Goal: Information Seeking & Learning: Learn about a topic

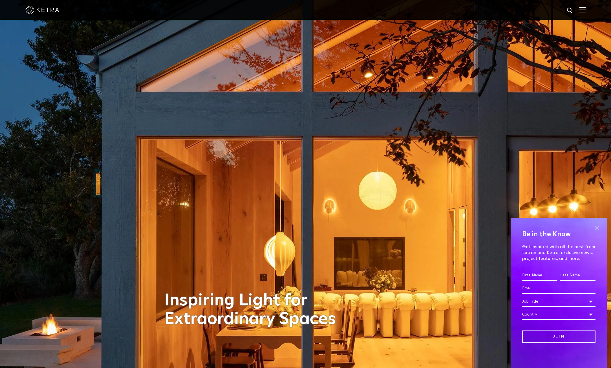
click at [596, 225] on span at bounding box center [596, 227] width 8 height 8
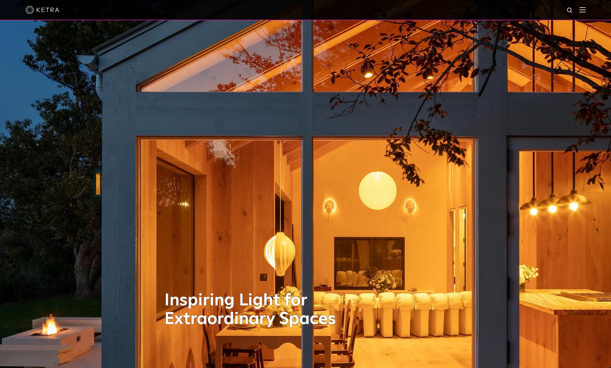
click at [585, 15] on div at bounding box center [305, 10] width 560 height 20
click at [585, 13] on div at bounding box center [305, 10] width 560 height 20
click at [585, 10] on img at bounding box center [582, 9] width 6 height 5
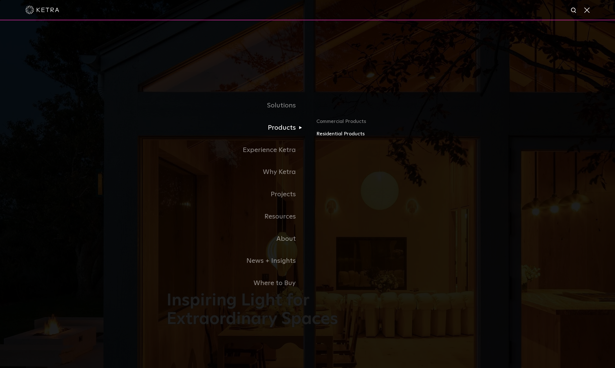
click at [336, 133] on link "Residential Products" at bounding box center [382, 134] width 132 height 8
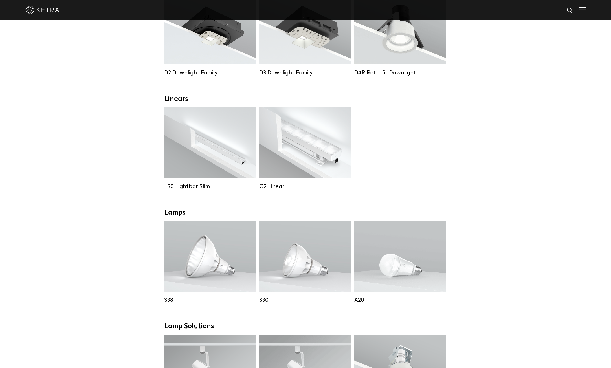
scroll to position [56, 0]
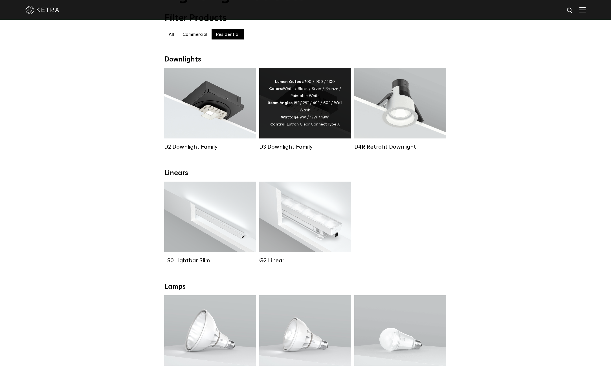
click at [325, 113] on div "Lumen Output: 700 / 900 / 1100 Colors: White / Black / Silver / Bronze / Painta…" at bounding box center [305, 103] width 75 height 50
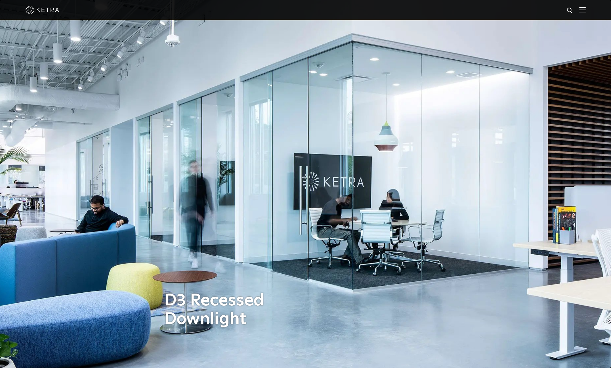
scroll to position [254, 0]
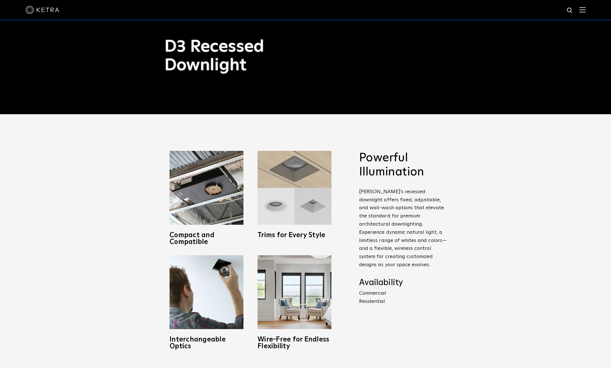
click at [309, 205] on img at bounding box center [294, 188] width 74 height 74
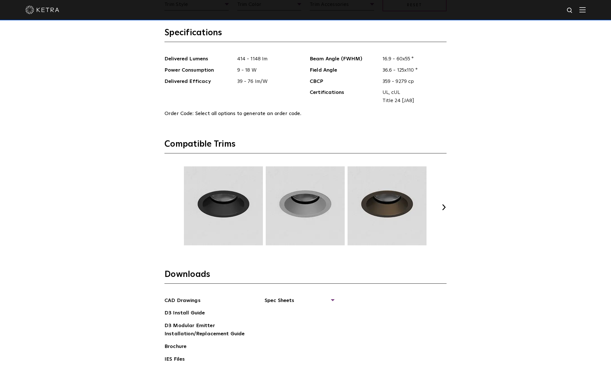
scroll to position [790, 0]
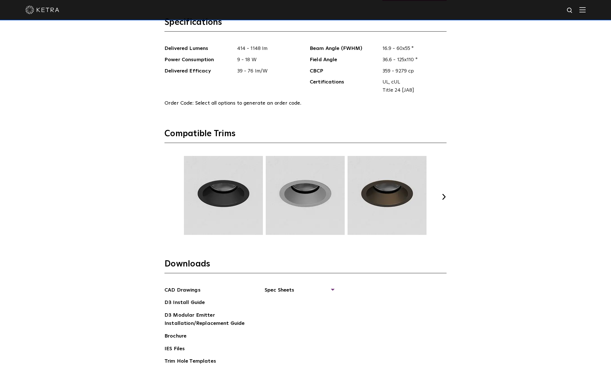
click at [446, 196] on button "Next" at bounding box center [444, 197] width 6 height 6
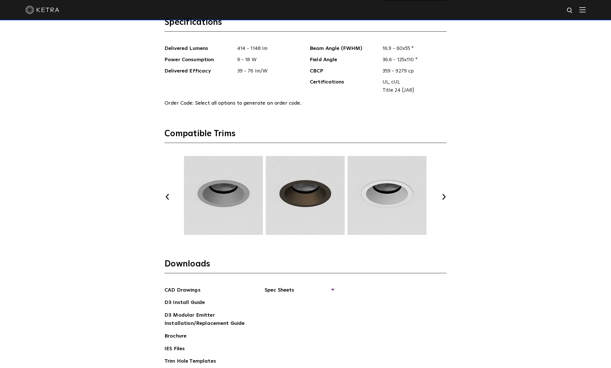
click at [445, 196] on button "Next" at bounding box center [444, 197] width 6 height 6
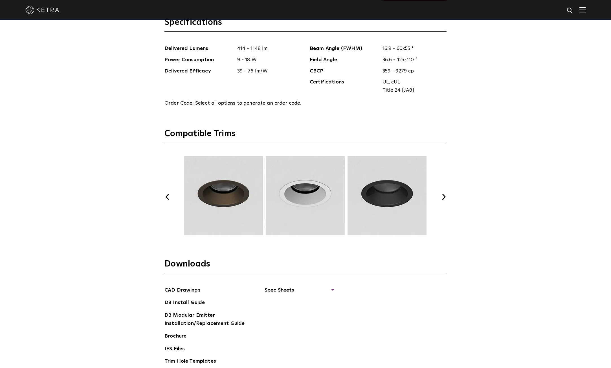
click at [445, 196] on button "Next" at bounding box center [444, 197] width 6 height 6
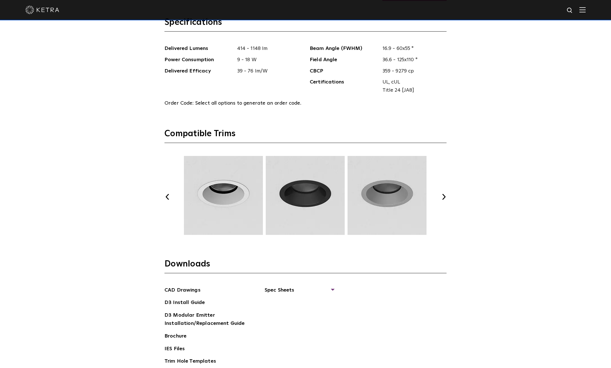
click at [444, 196] on button "Next" at bounding box center [444, 197] width 6 height 6
click at [440, 193] on div "Previous Next" at bounding box center [305, 197] width 282 height 82
click at [446, 195] on button "Next" at bounding box center [444, 197] width 6 height 6
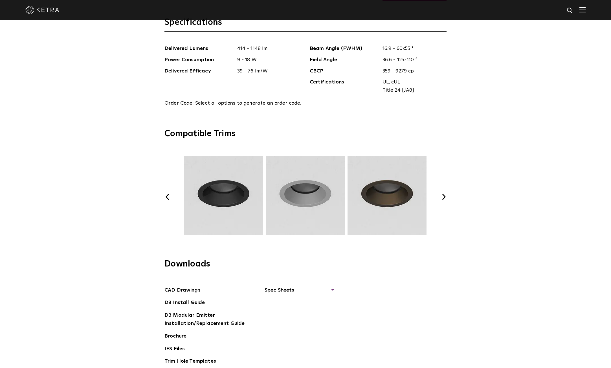
click at [446, 195] on button "Next" at bounding box center [444, 197] width 6 height 6
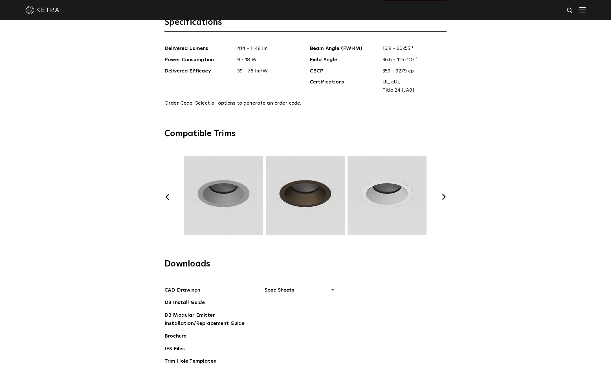
click at [441, 195] on button "Next" at bounding box center [444, 197] width 6 height 6
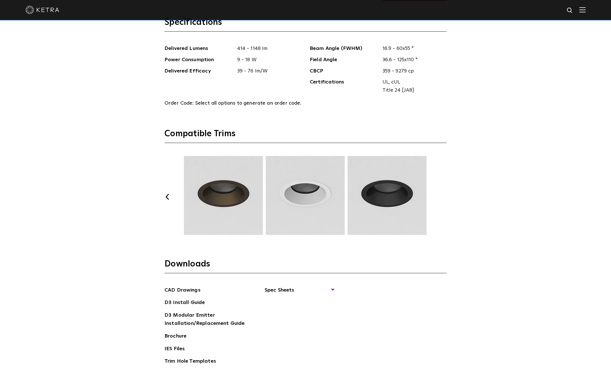
click at [441, 195] on button "Next" at bounding box center [444, 197] width 6 height 6
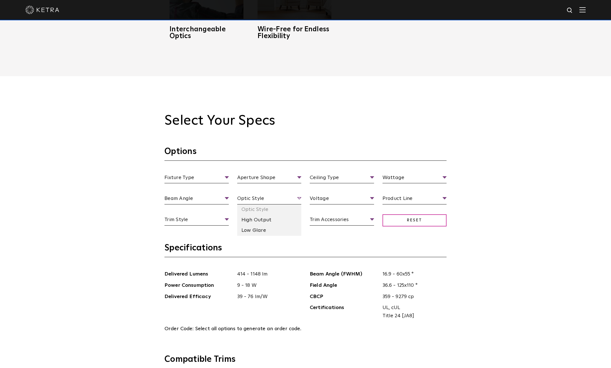
scroll to position [536, 0]
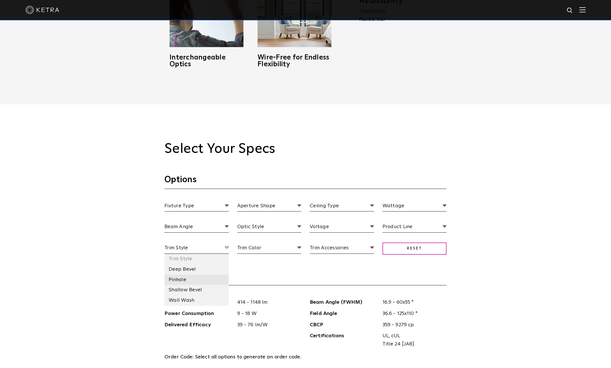
click at [181, 282] on li "Pinhole" at bounding box center [196, 280] width 64 height 10
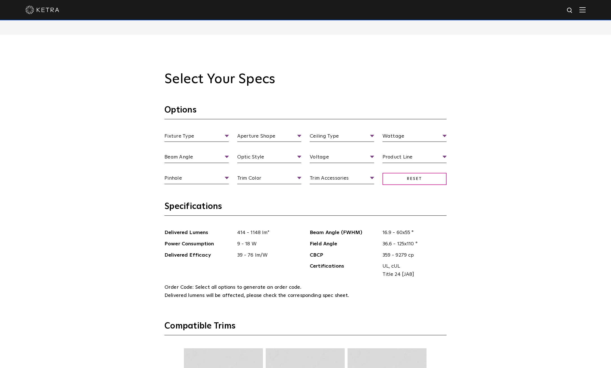
scroll to position [705, 0]
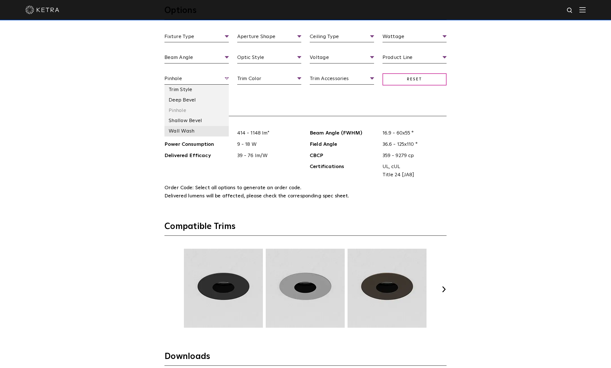
click at [189, 130] on li "Wall Wash" at bounding box center [196, 131] width 64 height 10
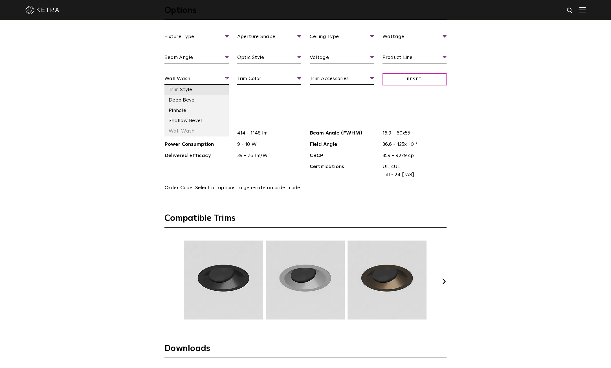
click at [185, 88] on li "Trim Style" at bounding box center [196, 90] width 64 height 10
click at [188, 99] on li "Deep Bevel" at bounding box center [196, 100] width 64 height 10
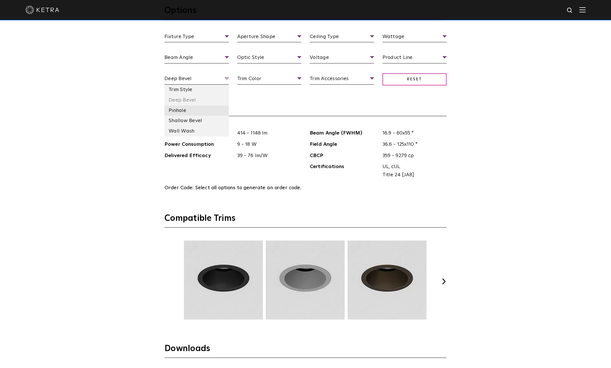
click at [184, 109] on li "Pinhole" at bounding box center [196, 110] width 64 height 10
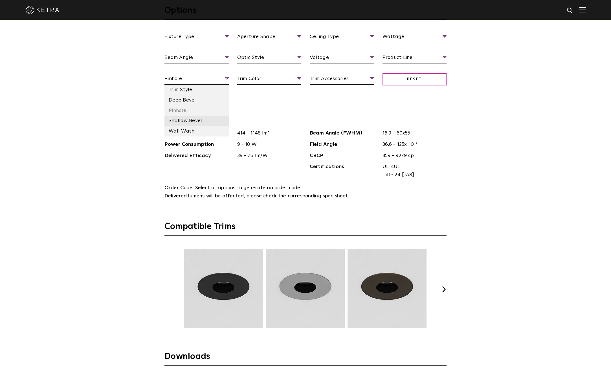
click at [183, 123] on li "Shallow Bevel" at bounding box center [196, 121] width 64 height 10
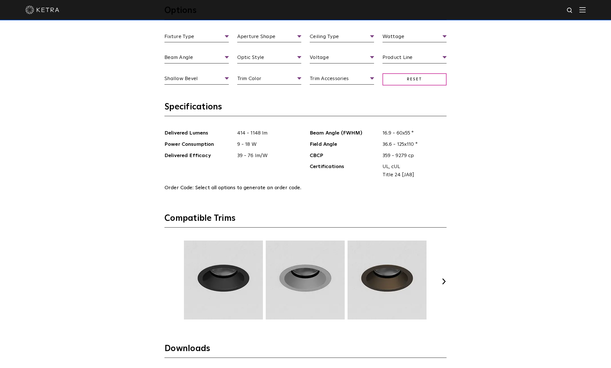
click at [444, 277] on div "Previous Next" at bounding box center [305, 282] width 282 height 82
click at [445, 280] on button "Next" at bounding box center [444, 282] width 6 height 6
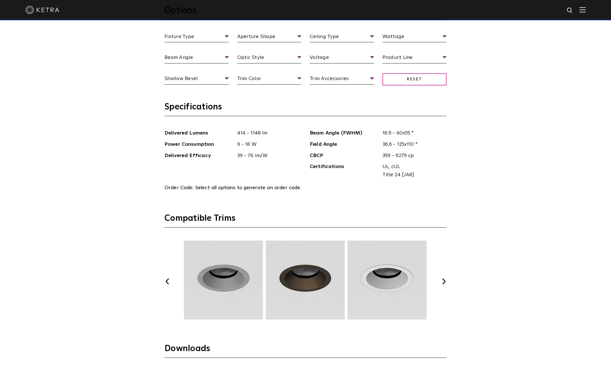
click at [445, 280] on button "Next" at bounding box center [444, 282] width 6 height 6
click at [444, 280] on button "Next" at bounding box center [444, 282] width 6 height 6
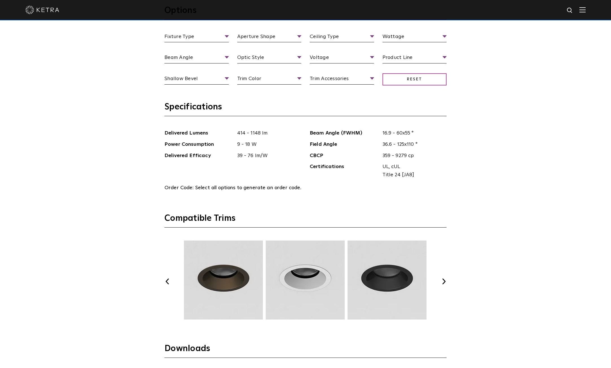
click at [444, 281] on button "Next" at bounding box center [444, 282] width 6 height 6
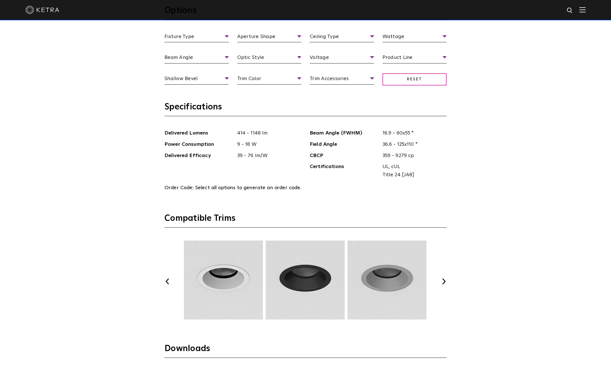
click at [444, 281] on button "Next" at bounding box center [444, 282] width 6 height 6
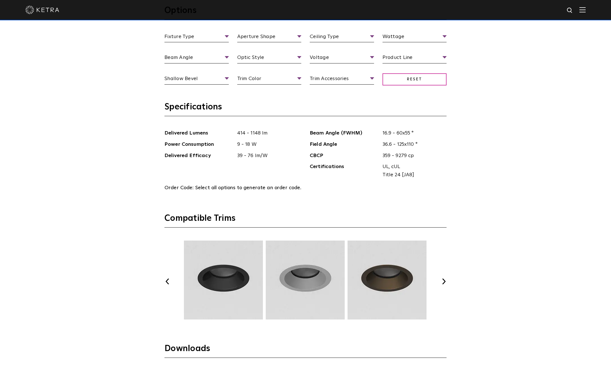
click at [444, 281] on button "Next" at bounding box center [444, 282] width 6 height 6
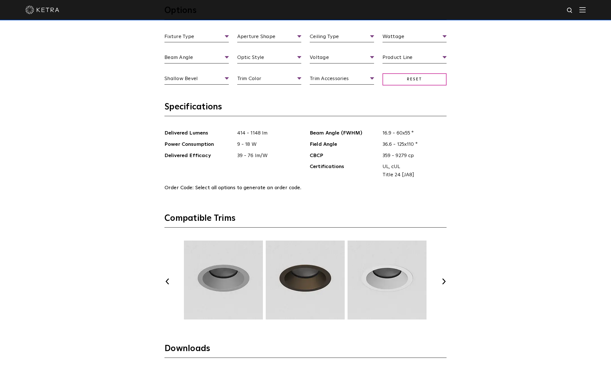
click at [444, 281] on button "Next" at bounding box center [444, 282] width 6 height 6
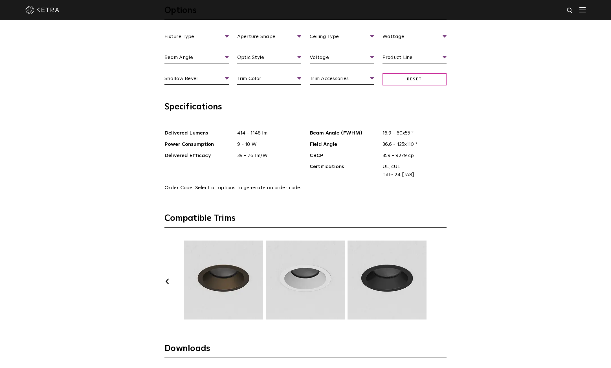
click at [444, 281] on button "Next" at bounding box center [444, 282] width 6 height 6
click at [444, 283] on button "Next" at bounding box center [444, 282] width 6 height 6
click at [175, 128] on li "Wall Wash" at bounding box center [196, 131] width 64 height 10
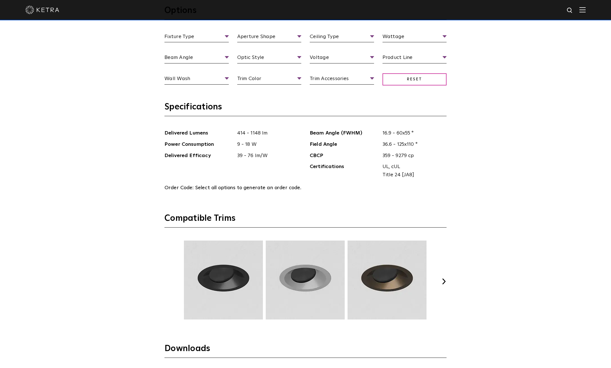
click at [441, 279] on button "Next" at bounding box center [444, 282] width 6 height 6
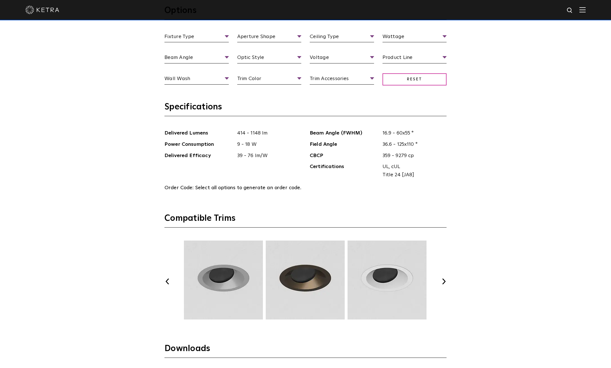
click at [441, 279] on button "Next" at bounding box center [444, 282] width 6 height 6
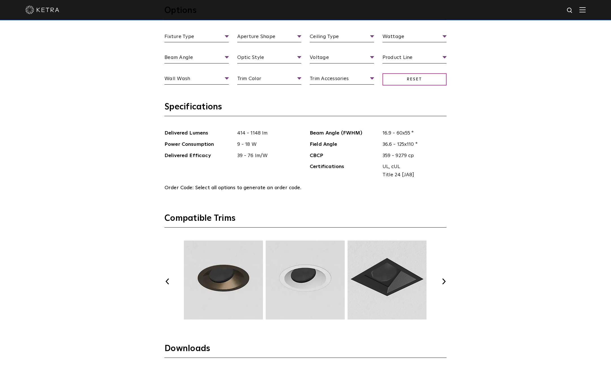
click at [441, 279] on button "Next" at bounding box center [444, 282] width 6 height 6
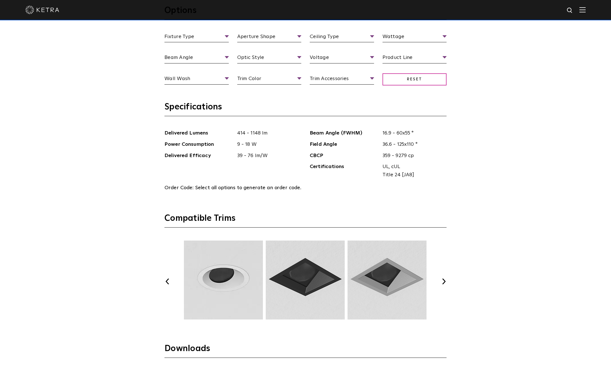
click at [441, 279] on button "Next" at bounding box center [444, 282] width 6 height 6
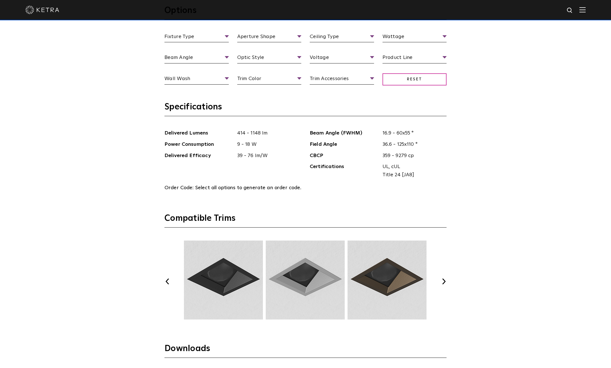
click at [441, 279] on button "Next" at bounding box center [444, 282] width 6 height 6
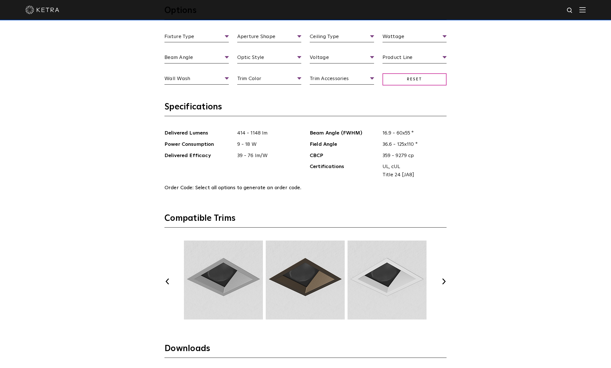
click at [441, 279] on button "Next" at bounding box center [444, 282] width 6 height 6
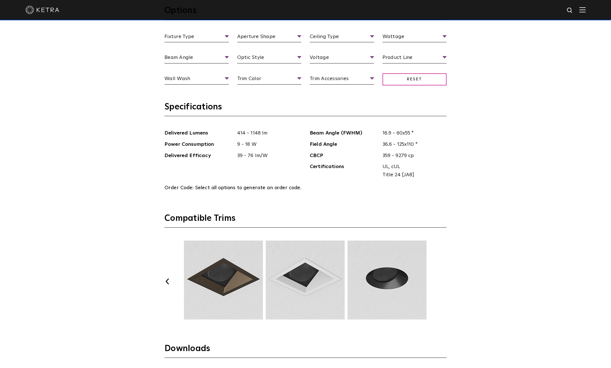
click at [441, 279] on button "Next" at bounding box center [444, 282] width 6 height 6
click at [197, 132] on li "Wall Wash" at bounding box center [196, 131] width 64 height 10
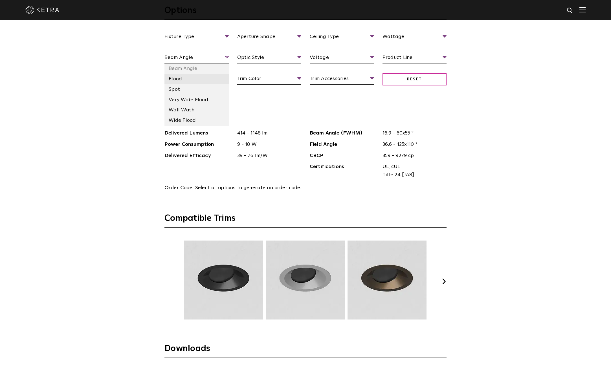
click at [190, 77] on li "Flood" at bounding box center [196, 79] width 64 height 10
click at [181, 88] on li "Spot" at bounding box center [196, 89] width 64 height 10
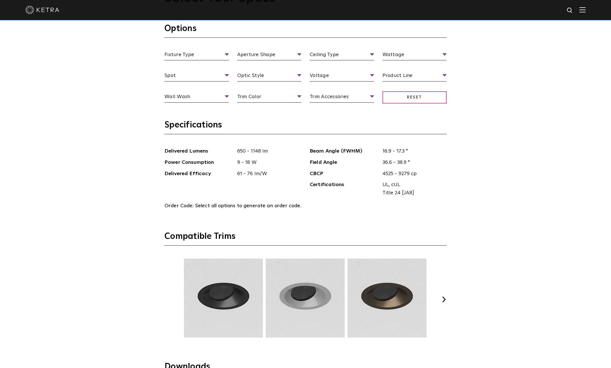
scroll to position [677, 0]
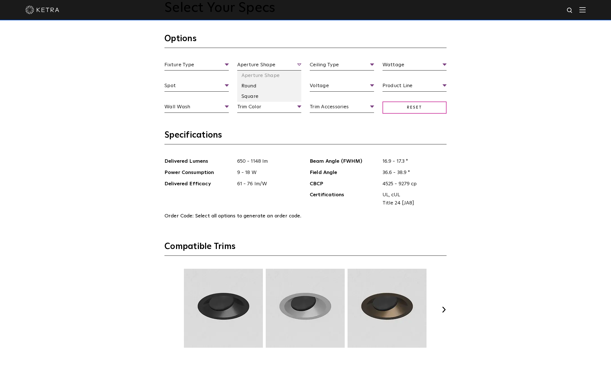
click at [245, 63] on span "Aperture Shape" at bounding box center [269, 66] width 64 height 10
click at [254, 102] on div "Fixture Type Fixture Type Adjustable Fixed Wall Wash Aperture Shape Aperture Sh…" at bounding box center [305, 92] width 290 height 63
click at [252, 92] on li "Square" at bounding box center [269, 96] width 64 height 10
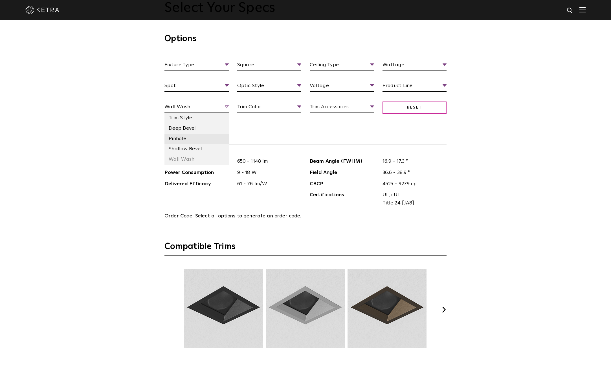
click at [188, 138] on li "Pinhole" at bounding box center [196, 139] width 64 height 10
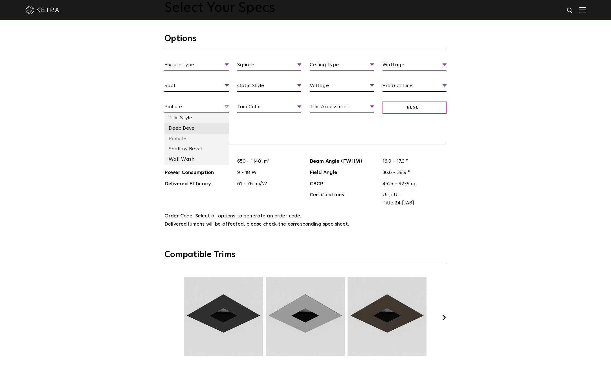
click at [184, 127] on li "Deep Bevel" at bounding box center [196, 128] width 64 height 10
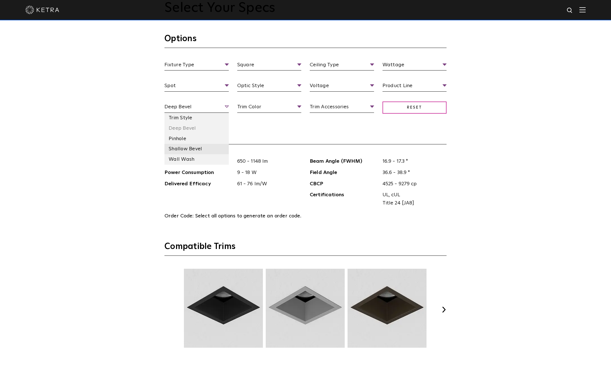
click at [187, 147] on li "Shallow Bevel" at bounding box center [196, 149] width 64 height 10
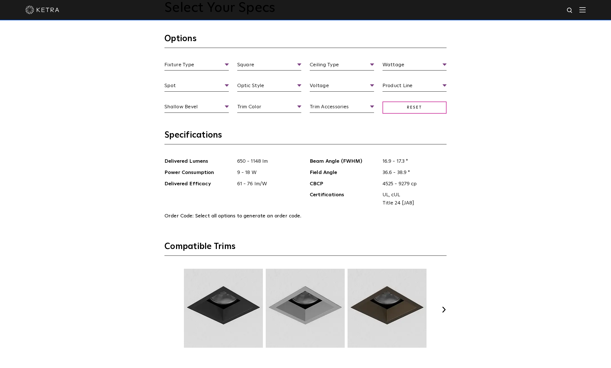
scroll to position [705, 0]
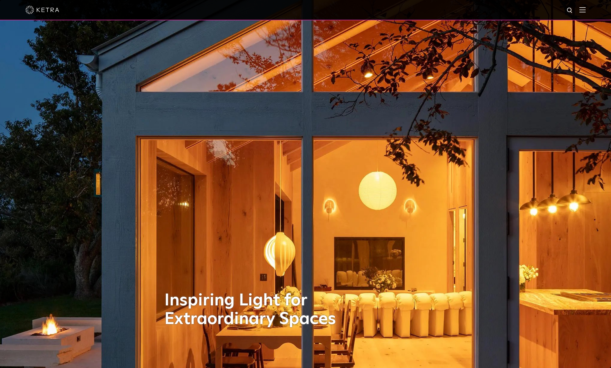
click at [585, 12] on img at bounding box center [582, 9] width 6 height 5
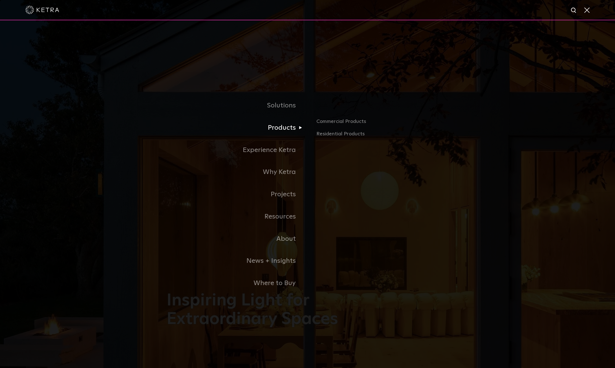
click at [293, 129] on link "Products" at bounding box center [237, 128] width 141 height 22
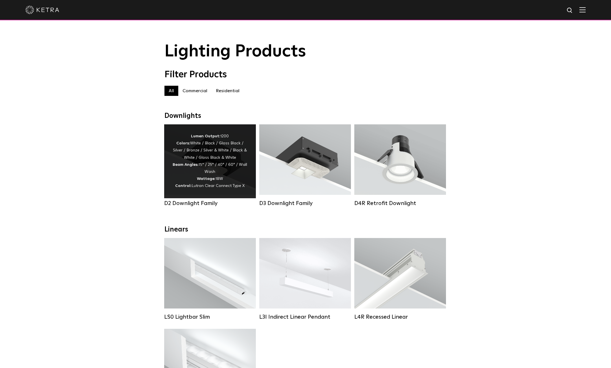
click at [238, 163] on div "Lumen Output: 1200 Colors: White / Black / Gloss Black / Silver / Bronze / Silv…" at bounding box center [210, 161] width 75 height 57
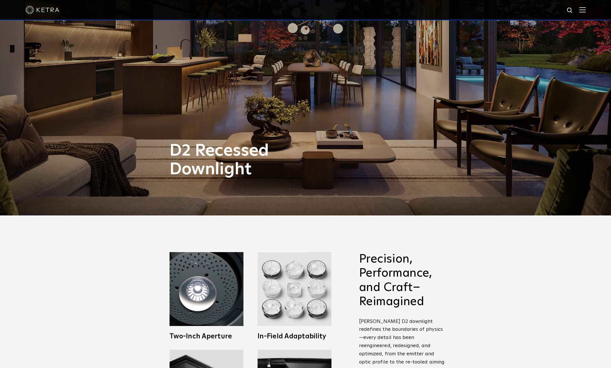
scroll to position [141, 0]
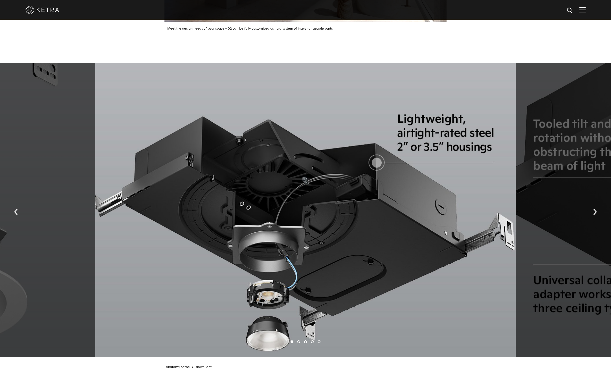
scroll to position [1156, 0]
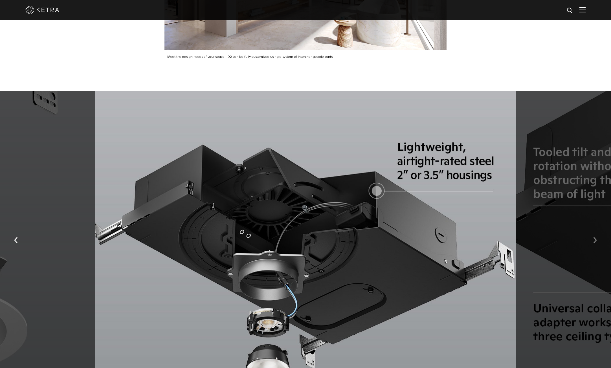
click at [594, 230] on button "button" at bounding box center [595, 239] width 12 height 19
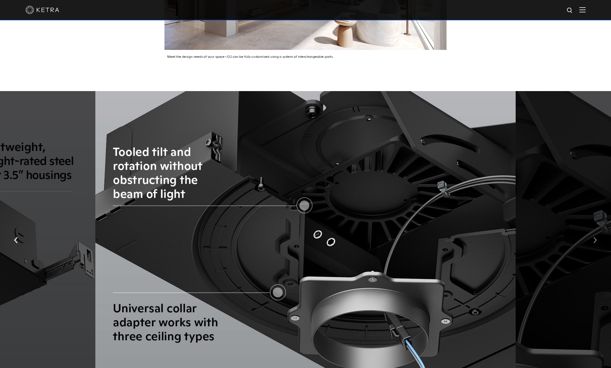
click at [594, 230] on button "button" at bounding box center [595, 239] width 12 height 19
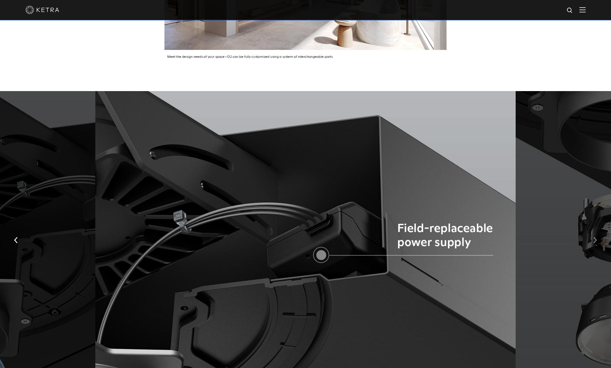
click at [594, 230] on button "button" at bounding box center [595, 239] width 12 height 19
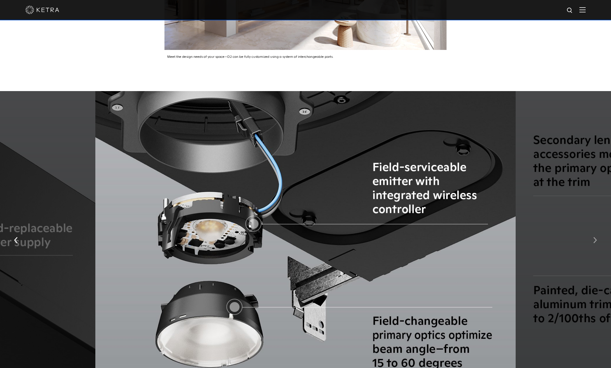
click at [594, 230] on button "button" at bounding box center [595, 239] width 12 height 19
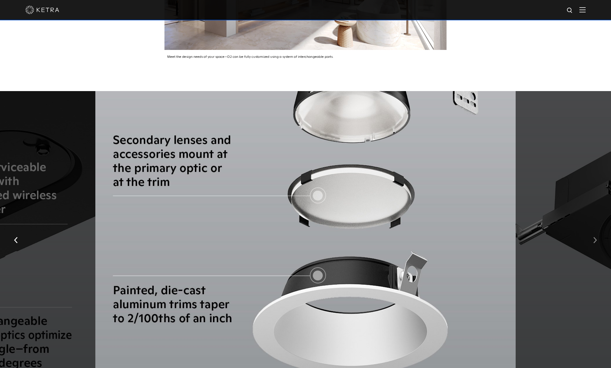
click at [594, 230] on button "button" at bounding box center [595, 239] width 12 height 19
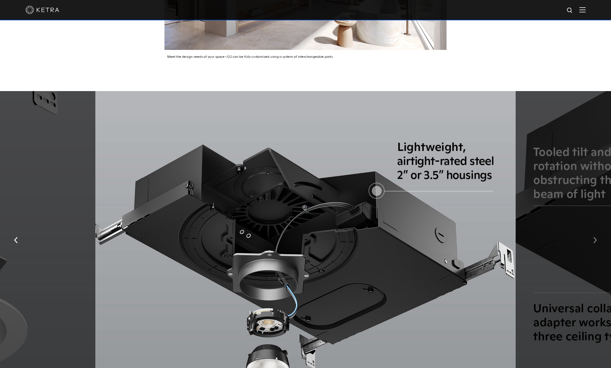
click at [593, 230] on button "button" at bounding box center [595, 239] width 12 height 19
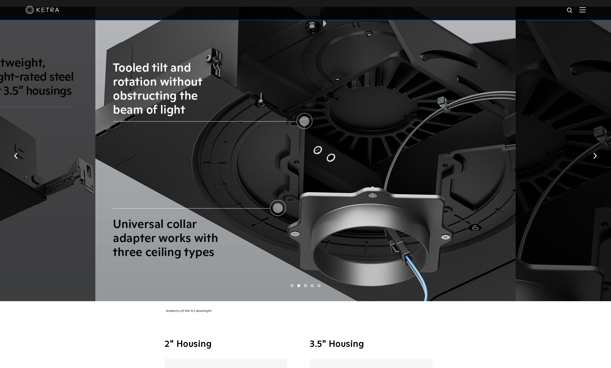
scroll to position [1241, 0]
click at [595, 153] on img "button" at bounding box center [595, 156] width 4 height 6
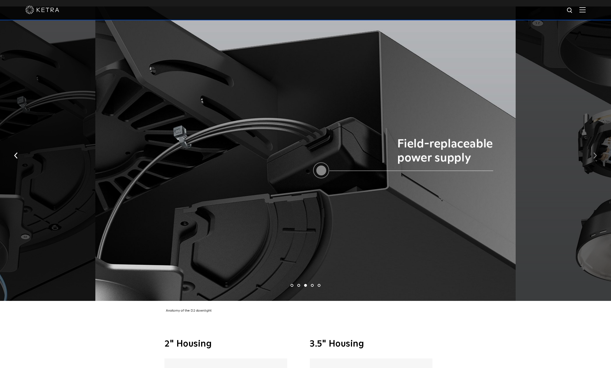
click at [595, 153] on img "button" at bounding box center [595, 156] width 4 height 6
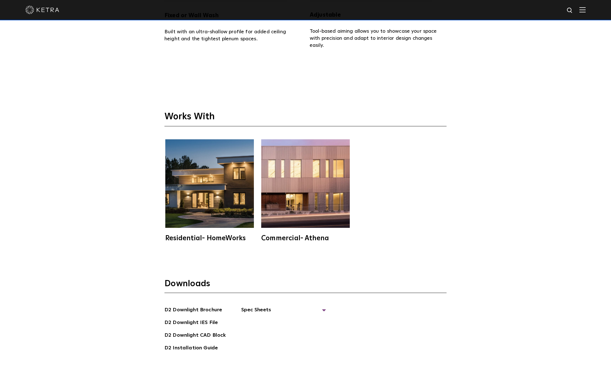
scroll to position [1748, 0]
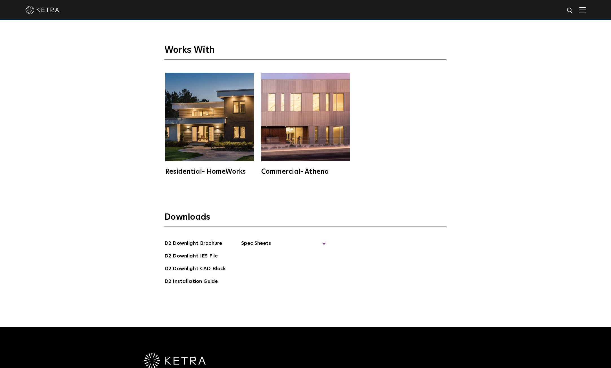
click at [224, 117] on img at bounding box center [209, 117] width 89 height 89
click at [199, 252] on link "D2 Downlight IES File" at bounding box center [190, 256] width 53 height 9
click at [353, 73] on div "Residential- HomeWorks Commercial- Athena" at bounding box center [305, 124] width 282 height 102
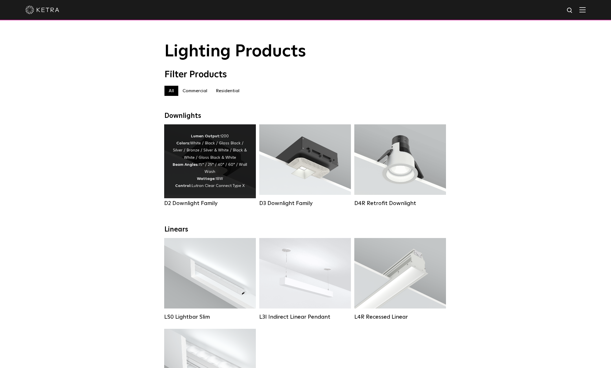
click at [231, 163] on div "Lumen Output: 1200 Colors: White / Black / Gloss Black / Silver / Bronze / Silv…" at bounding box center [210, 161] width 75 height 57
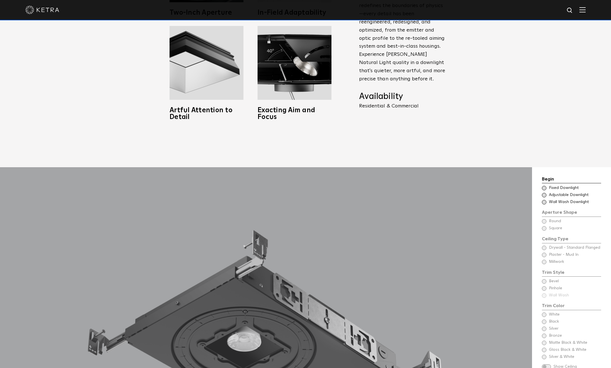
scroll to position [479, 0]
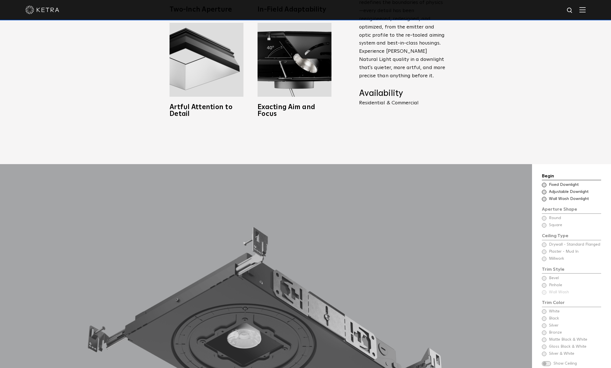
click at [545, 218] on div "Begin Choose Aperture Shape Fixed Downlight Choose Aperture Shape Adjustable Do…" at bounding box center [571, 270] width 59 height 194
click at [542, 183] on span at bounding box center [544, 185] width 5 height 5
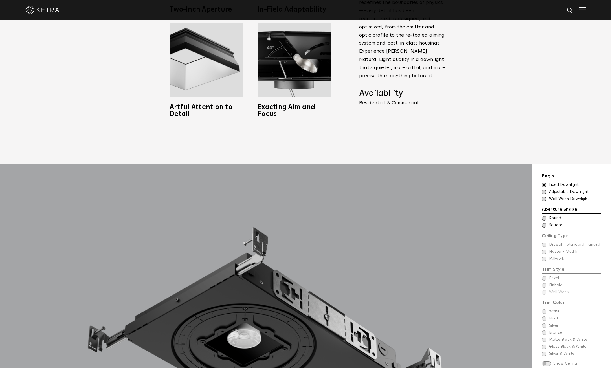
click at [543, 223] on span at bounding box center [544, 225] width 5 height 5
click at [543, 250] on span at bounding box center [544, 252] width 5 height 5
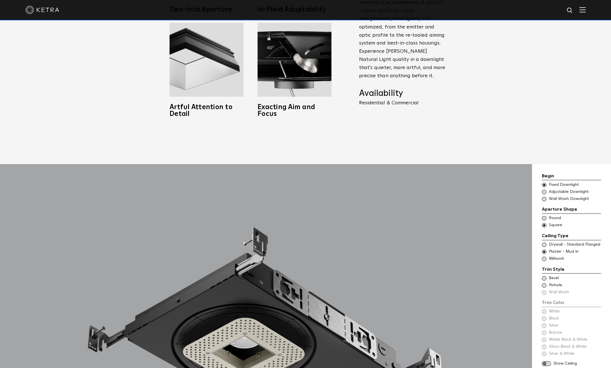
click at [544, 243] on span at bounding box center [544, 245] width 5 height 5
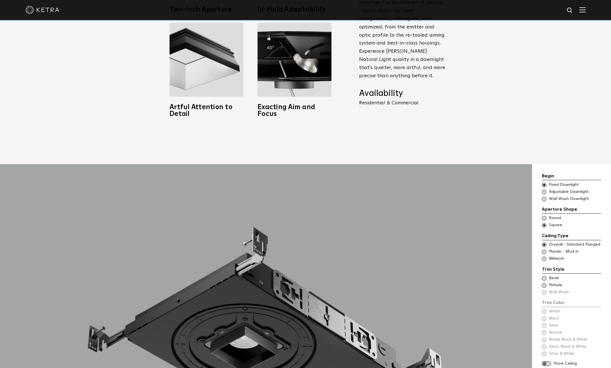
click at [545, 257] on span at bounding box center [544, 259] width 5 height 5
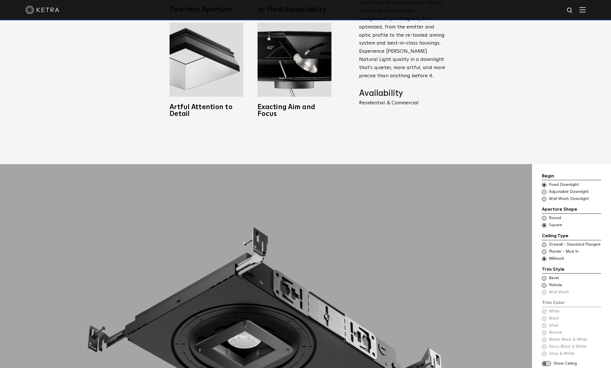
click at [542, 250] on span at bounding box center [544, 252] width 5 height 5
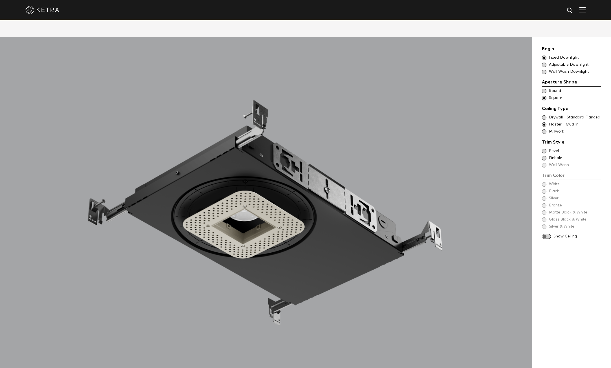
scroll to position [620, 0]
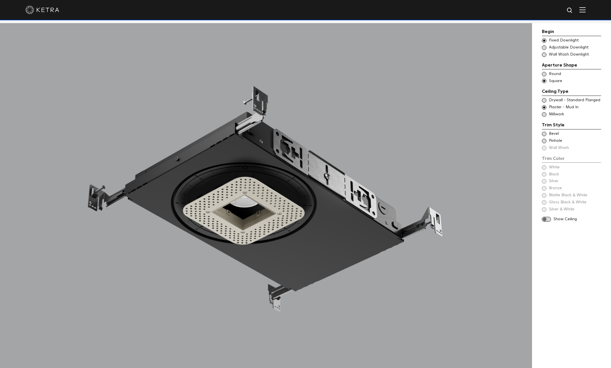
click at [545, 134] on span at bounding box center [544, 134] width 5 height 5
click at [544, 140] on span at bounding box center [544, 141] width 5 height 5
click at [543, 133] on span at bounding box center [544, 134] width 5 height 5
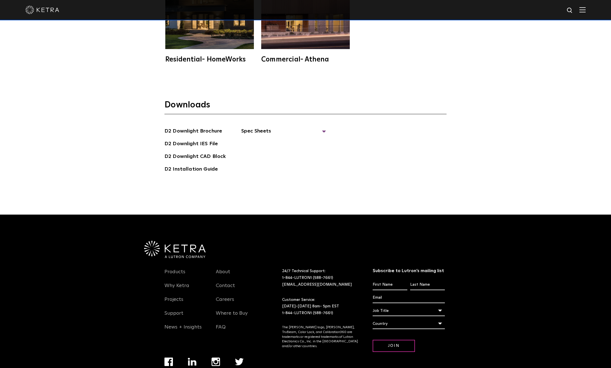
scroll to position [1861, 0]
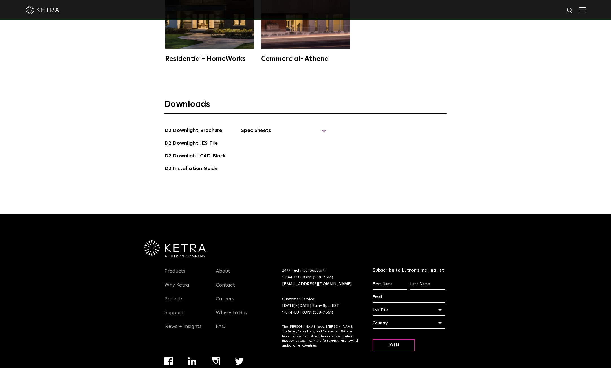
click at [254, 127] on span "Spec Sheets" at bounding box center [283, 133] width 85 height 12
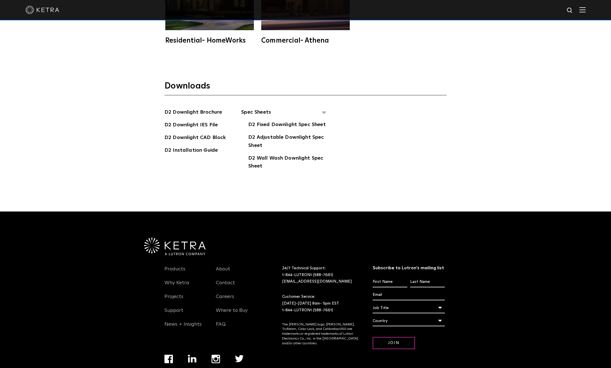
scroll to position [1889, 0]
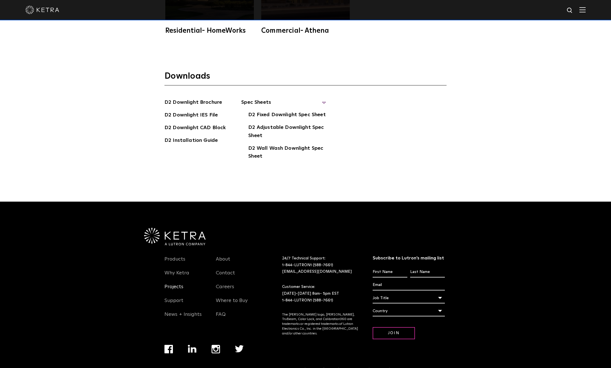
click at [169, 284] on link "Projects" at bounding box center [173, 290] width 19 height 13
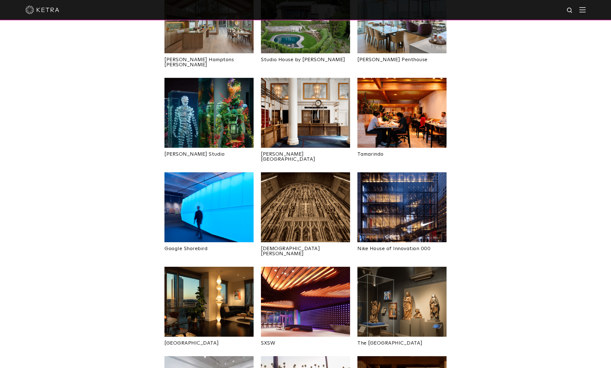
scroll to position [169, 0]
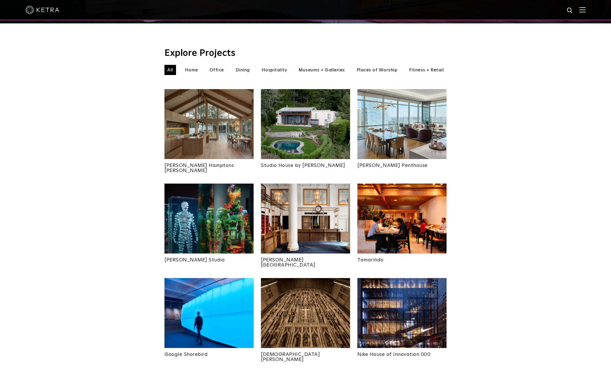
click at [383, 105] on img at bounding box center [401, 124] width 89 height 70
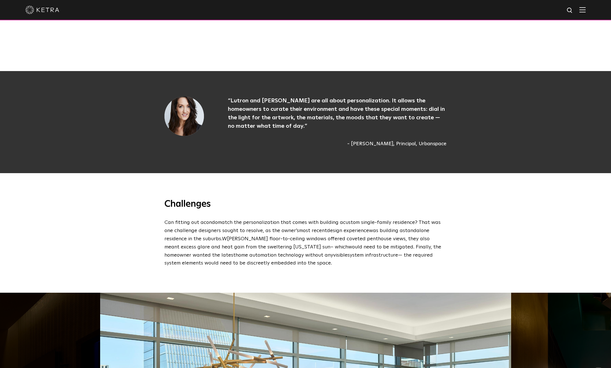
scroll to position [818, 0]
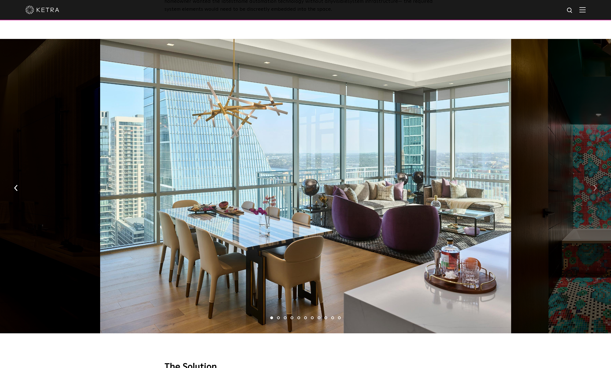
click at [594, 185] on img "button" at bounding box center [595, 188] width 4 height 6
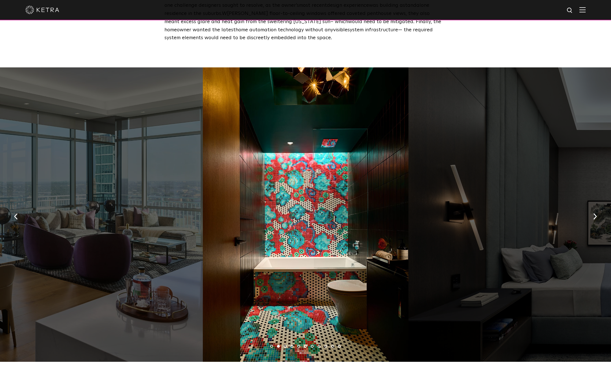
scroll to position [733, 0]
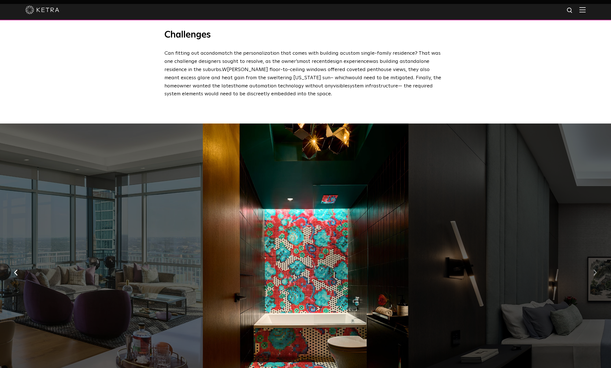
click at [598, 263] on button "button" at bounding box center [595, 272] width 12 height 19
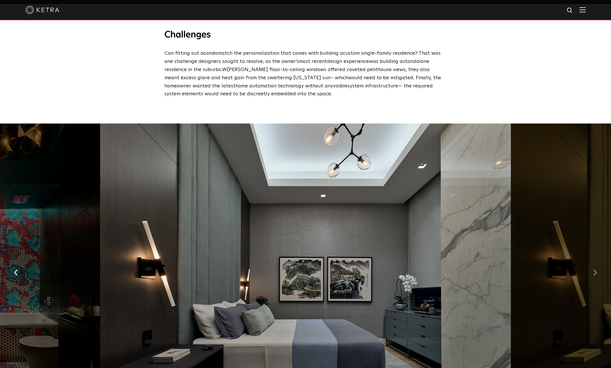
click at [598, 263] on button "button" at bounding box center [595, 272] width 12 height 19
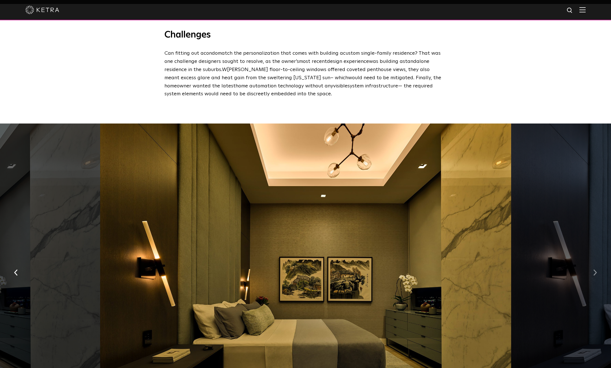
click at [598, 263] on button "button" at bounding box center [595, 272] width 12 height 19
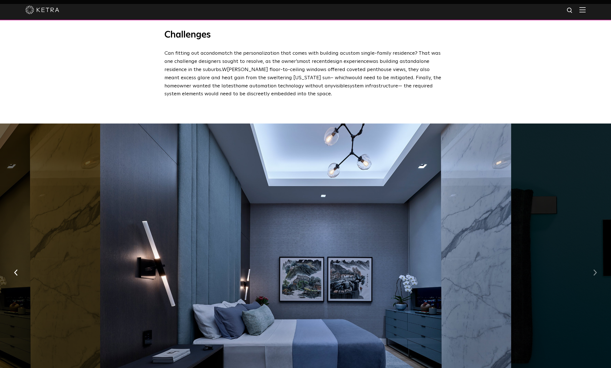
click at [598, 263] on button "button" at bounding box center [595, 272] width 12 height 19
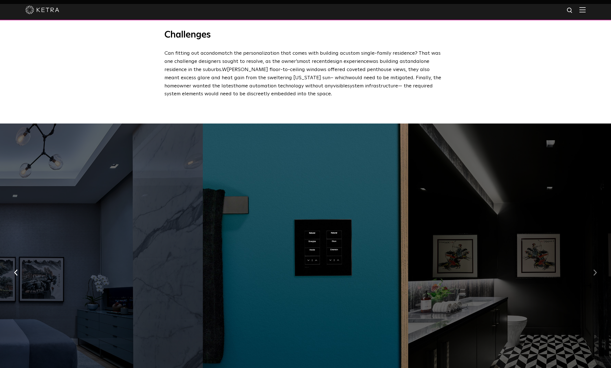
click at [598, 263] on button "button" at bounding box center [595, 272] width 12 height 19
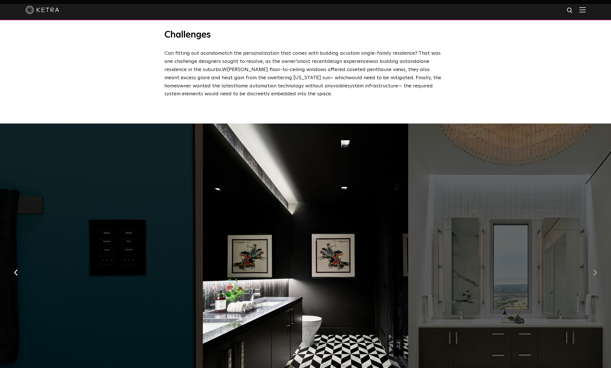
click at [598, 263] on button "button" at bounding box center [595, 272] width 12 height 19
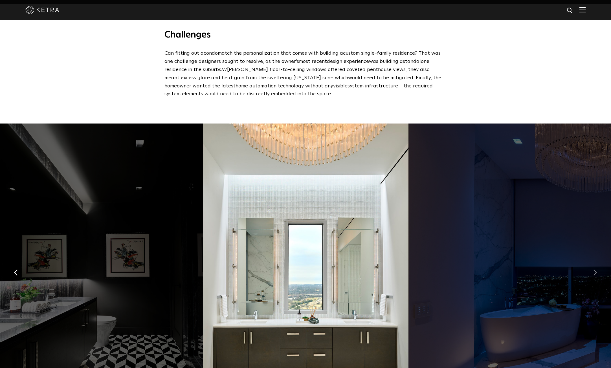
click at [598, 263] on button "button" at bounding box center [595, 272] width 12 height 19
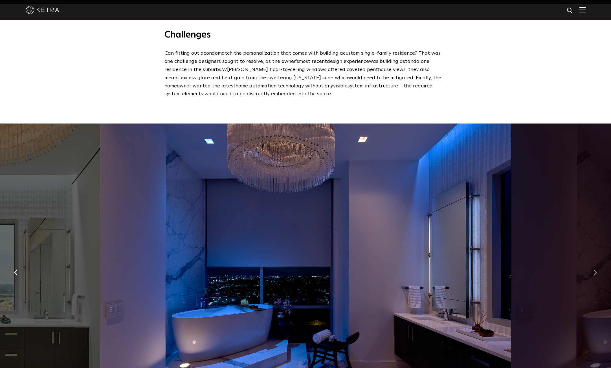
click at [598, 263] on button "button" at bounding box center [595, 272] width 12 height 19
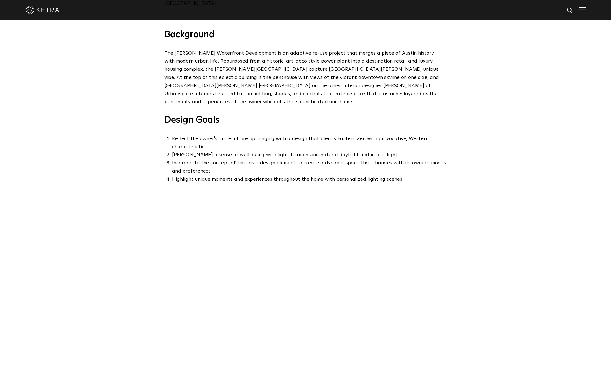
scroll to position [0, 0]
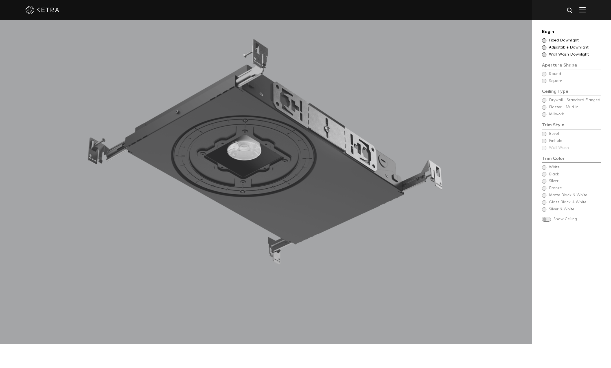
scroll to position [583, 0]
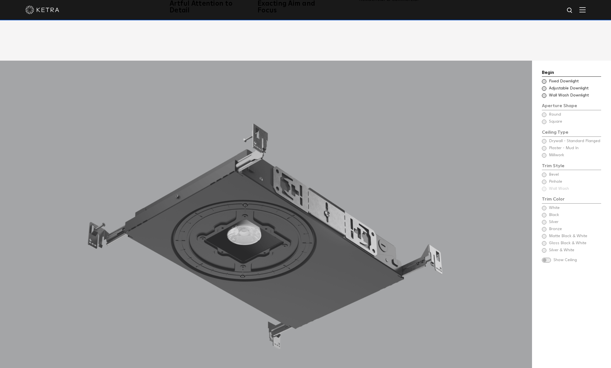
click at [541, 132] on div "Begin Choose Aperture Shape Fixed Downlight Choose Aperture Shape Adjustable Do…" at bounding box center [571, 245] width 79 height 368
click at [542, 131] on div "Begin Choose Aperture Shape Fixed Downlight Choose Aperture Shape Adjustable Do…" at bounding box center [571, 166] width 59 height 194
click at [542, 79] on span at bounding box center [544, 81] width 5 height 5
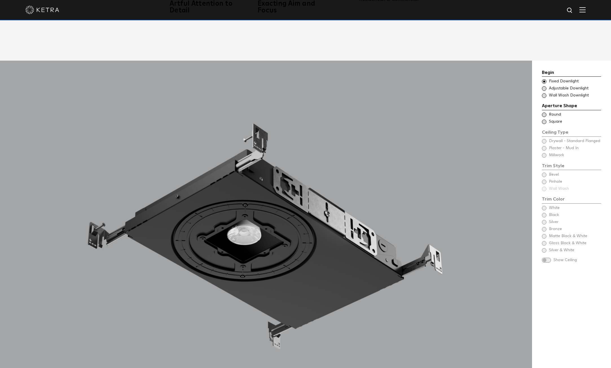
click at [543, 120] on span at bounding box center [544, 122] width 5 height 5
click at [542, 139] on span at bounding box center [544, 141] width 5 height 5
click at [544, 146] on span at bounding box center [544, 148] width 5 height 5
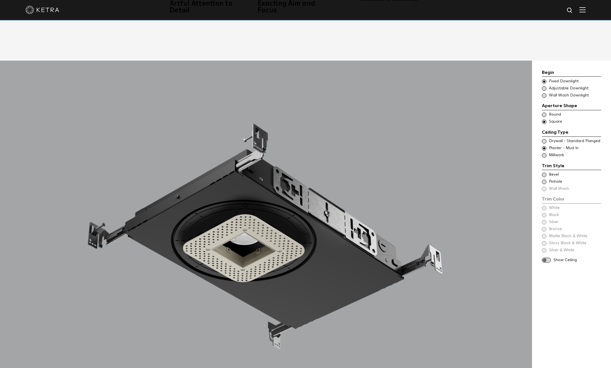
click at [543, 139] on span at bounding box center [544, 141] width 5 height 5
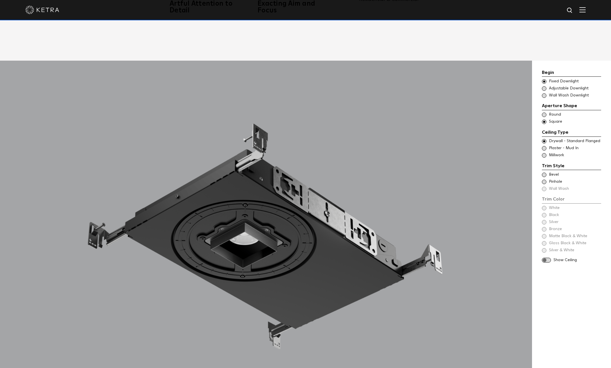
click at [545, 173] on span at bounding box center [544, 175] width 5 height 5
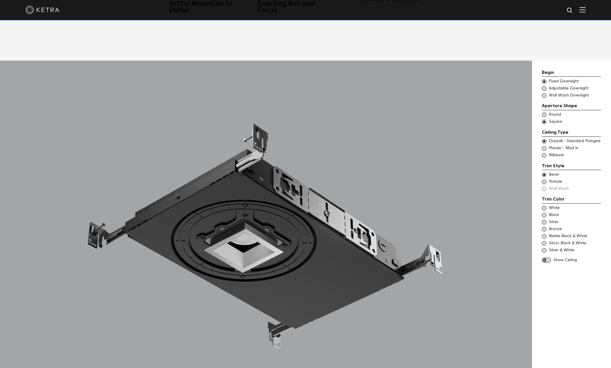
click at [545, 179] on div "Trim Color - Square - Flanged Bevel Trim Color - Square - Pinhole - Flanged Pin…" at bounding box center [571, 182] width 59 height 20
click at [544, 182] on div "Trim Color - Square - Flanged Bevel Trim Color - Square - Pinhole - Flanged Pin…" at bounding box center [571, 182] width 59 height 20
click at [545, 180] on span at bounding box center [544, 182] width 5 height 5
click at [543, 180] on div "Trim Color - Square - Flanged Bevel Trim Color - Square - Pinhole - Flanged Pin…" at bounding box center [571, 182] width 59 height 20
click at [543, 181] on div "Trim Color - Square - Flanged Bevel Trim Color - Square - Pinhole - Flanged Pin…" at bounding box center [571, 182] width 59 height 20
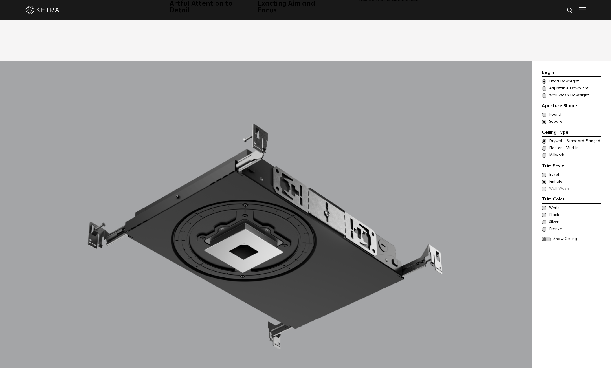
click at [544, 181] on div "Trim Color - Square - Flanged Bevel Trim Color - Square - Pinhole - Flanged Pin…" at bounding box center [571, 182] width 59 height 20
click at [543, 173] on span at bounding box center [544, 175] width 5 height 5
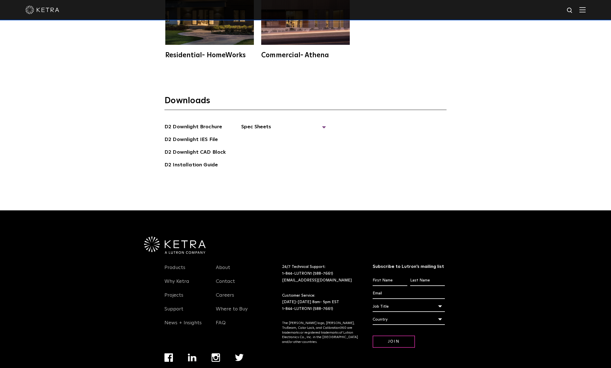
scroll to position [1852, 0]
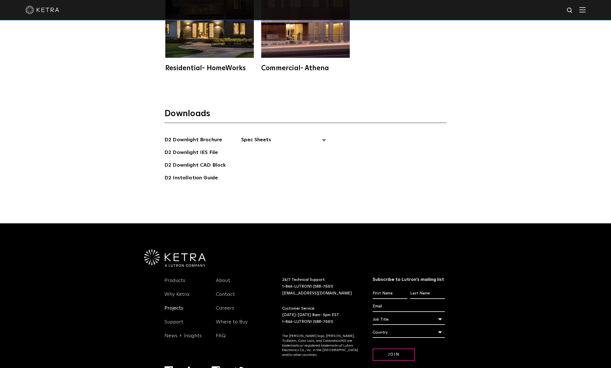
click at [168, 305] on link "Projects" at bounding box center [173, 311] width 19 height 13
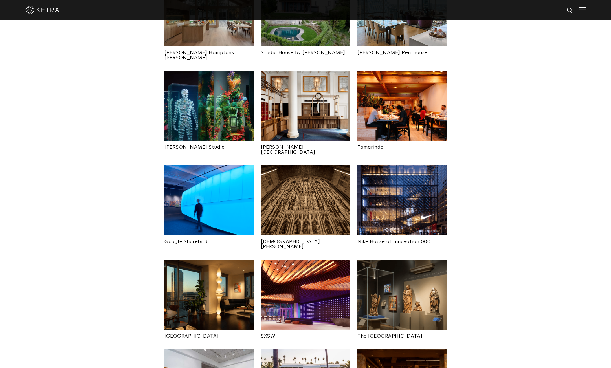
scroll to position [141, 0]
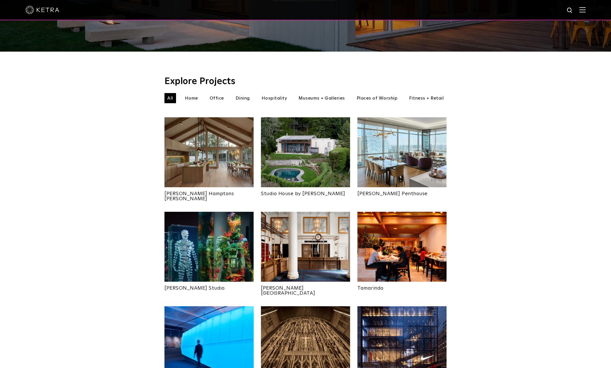
click at [383, 139] on img at bounding box center [401, 152] width 89 height 70
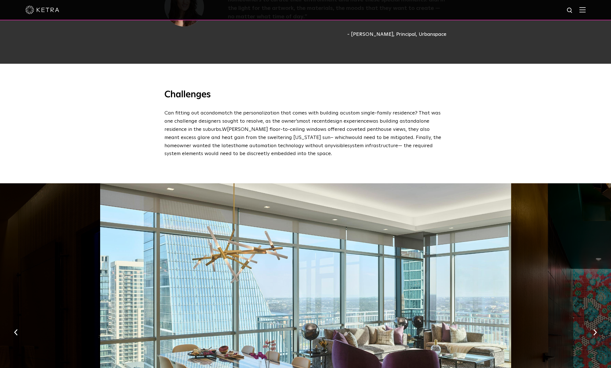
scroll to position [733, 0]
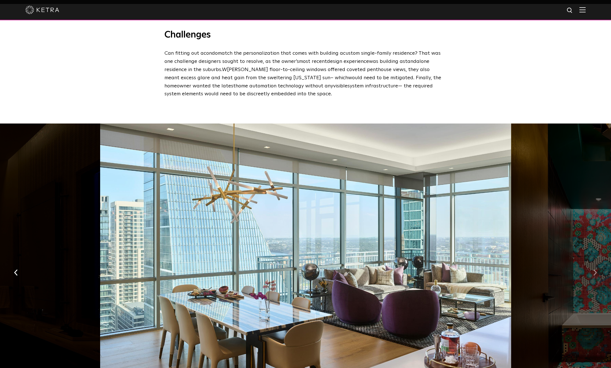
click at [595, 270] on img "button" at bounding box center [595, 273] width 4 height 6
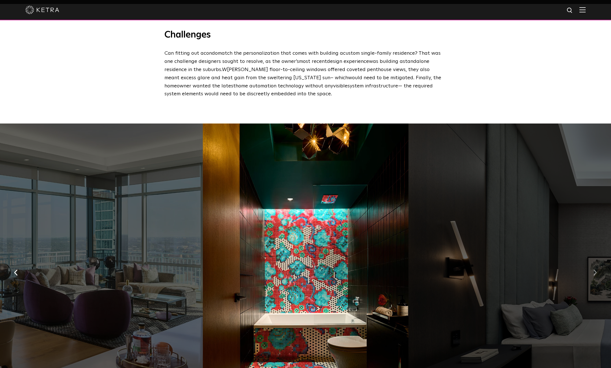
click at [594, 270] on img "button" at bounding box center [595, 273] width 4 height 6
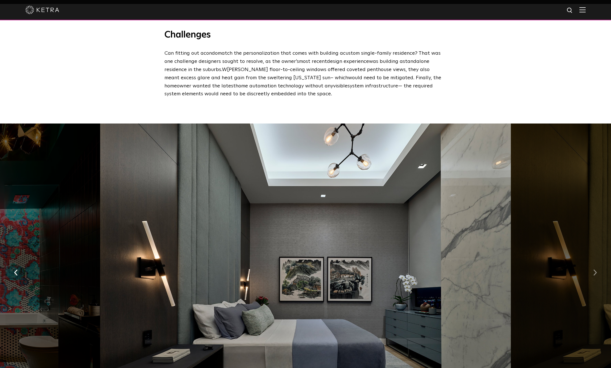
click at [594, 270] on img "button" at bounding box center [595, 273] width 4 height 6
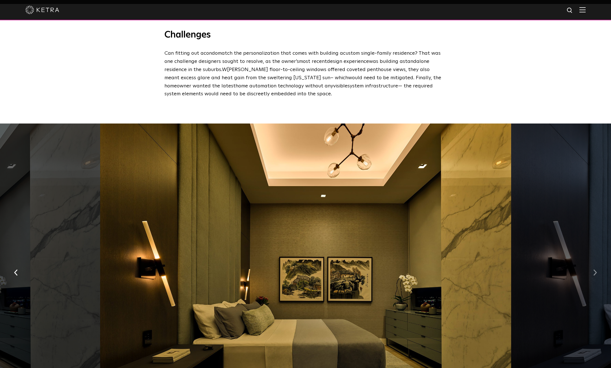
click at [594, 270] on img "button" at bounding box center [595, 273] width 4 height 6
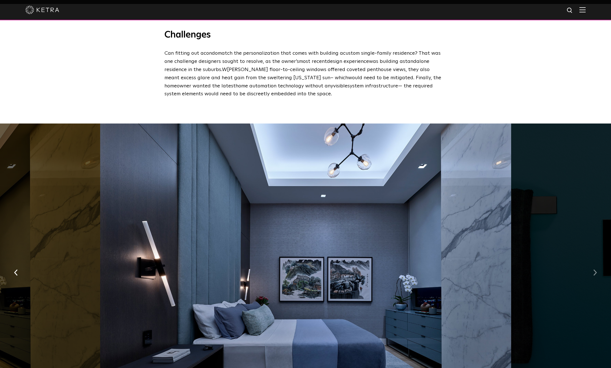
click at [594, 270] on img "button" at bounding box center [595, 273] width 4 height 6
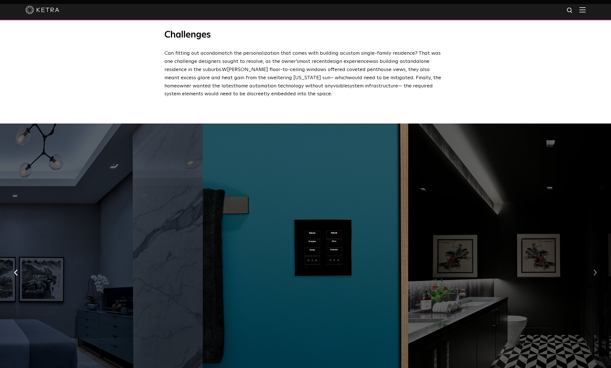
click at [594, 270] on img "button" at bounding box center [595, 273] width 4 height 6
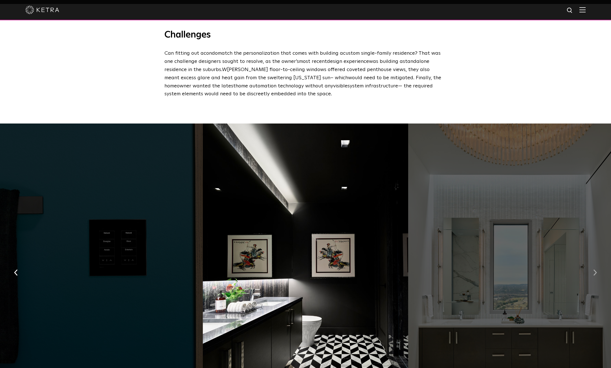
click at [594, 270] on img "button" at bounding box center [595, 273] width 4 height 6
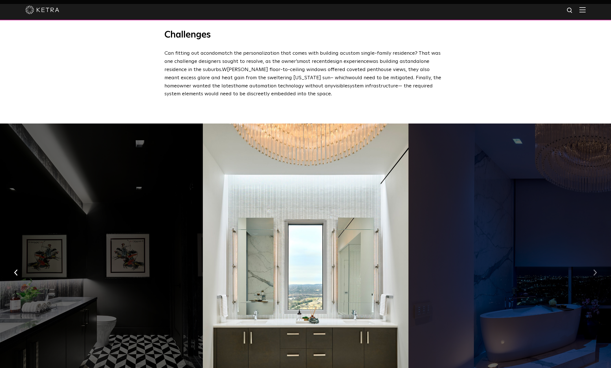
click at [594, 270] on img "button" at bounding box center [595, 273] width 4 height 6
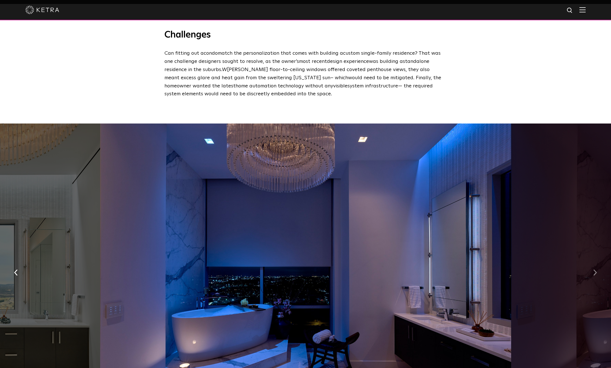
click at [594, 270] on img "button" at bounding box center [595, 273] width 4 height 6
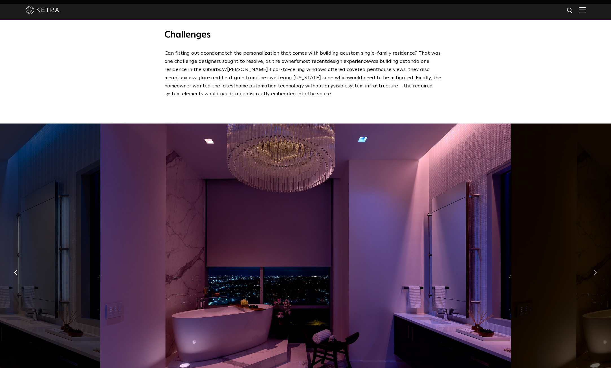
click at [594, 270] on img "button" at bounding box center [595, 273] width 4 height 6
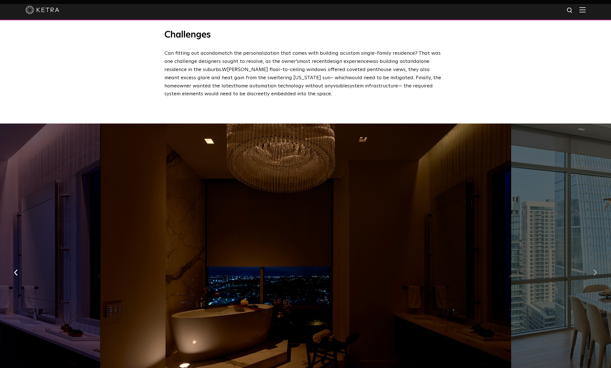
click at [594, 270] on img "button" at bounding box center [595, 273] width 4 height 6
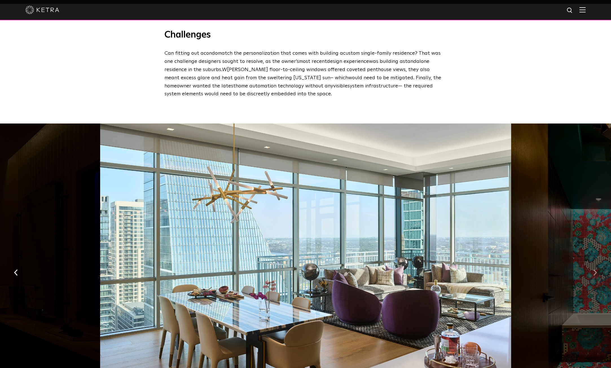
click at [594, 270] on img "button" at bounding box center [595, 273] width 4 height 6
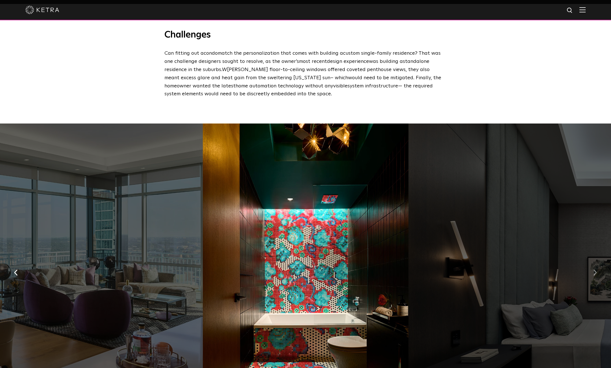
click at [594, 270] on img "button" at bounding box center [595, 273] width 4 height 6
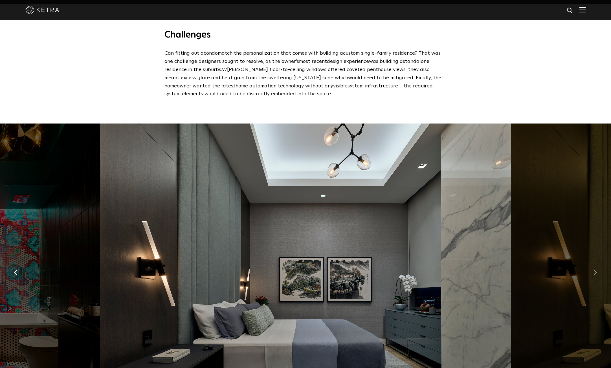
click at [594, 270] on img "button" at bounding box center [595, 273] width 4 height 6
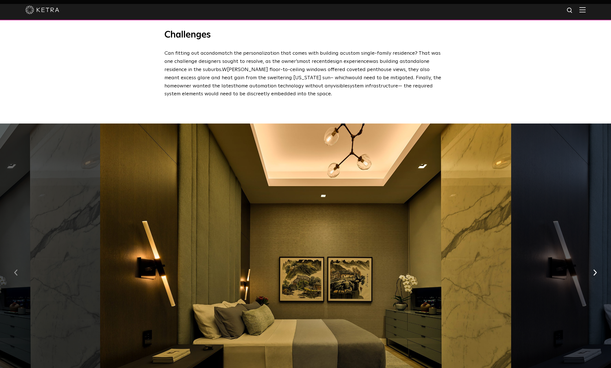
click at [17, 263] on button "button" at bounding box center [16, 272] width 12 height 19
